Goal: Navigation & Orientation: Go to known website

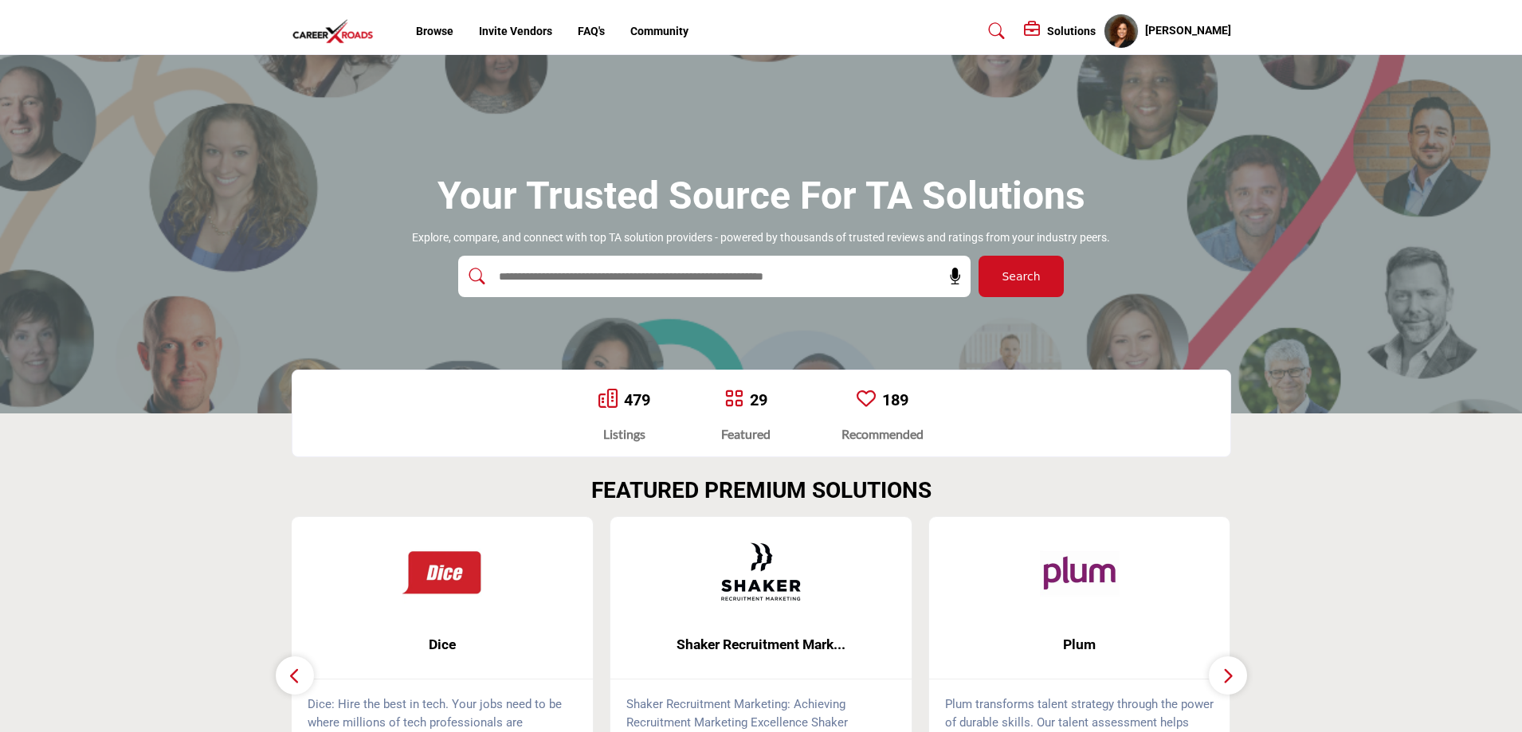
drag, startPoint x: 0, startPoint y: 0, endPoint x: 315, endPoint y: 37, distance: 316.9
click at [315, 37] on img at bounding box center [337, 31] width 91 height 26
click at [338, 33] on img at bounding box center [337, 31] width 91 height 26
